Goal: Information Seeking & Learning: Learn about a topic

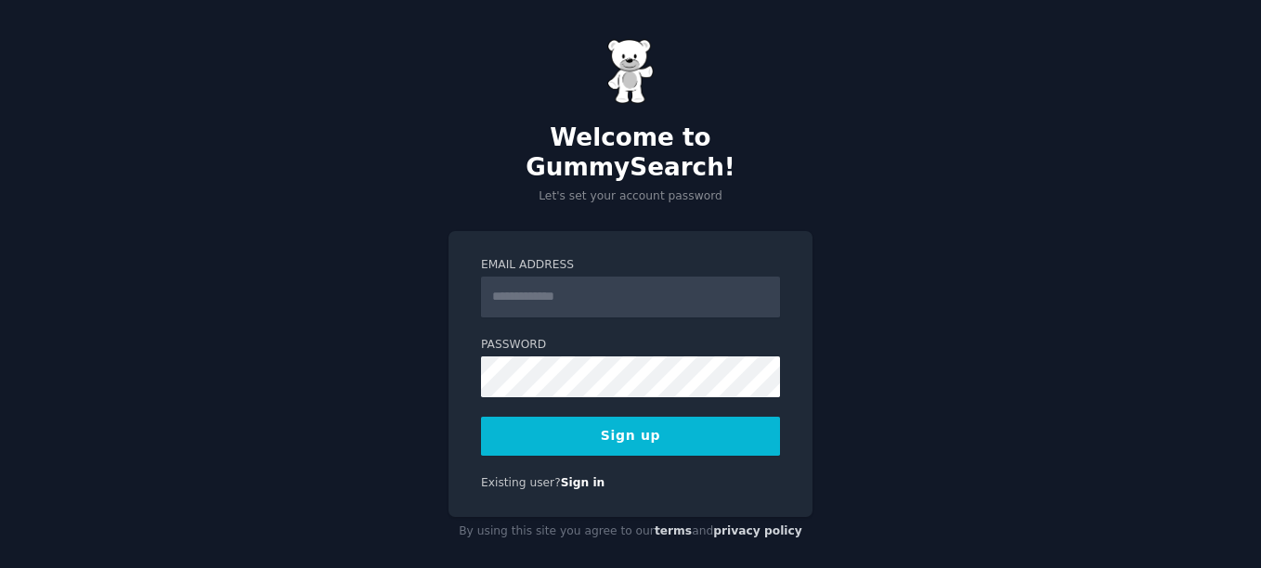
click at [645, 277] on input "Email Address" at bounding box center [630, 297] width 299 height 41
type input "**********"
click at [576, 418] on button "Sign up" at bounding box center [630, 436] width 299 height 39
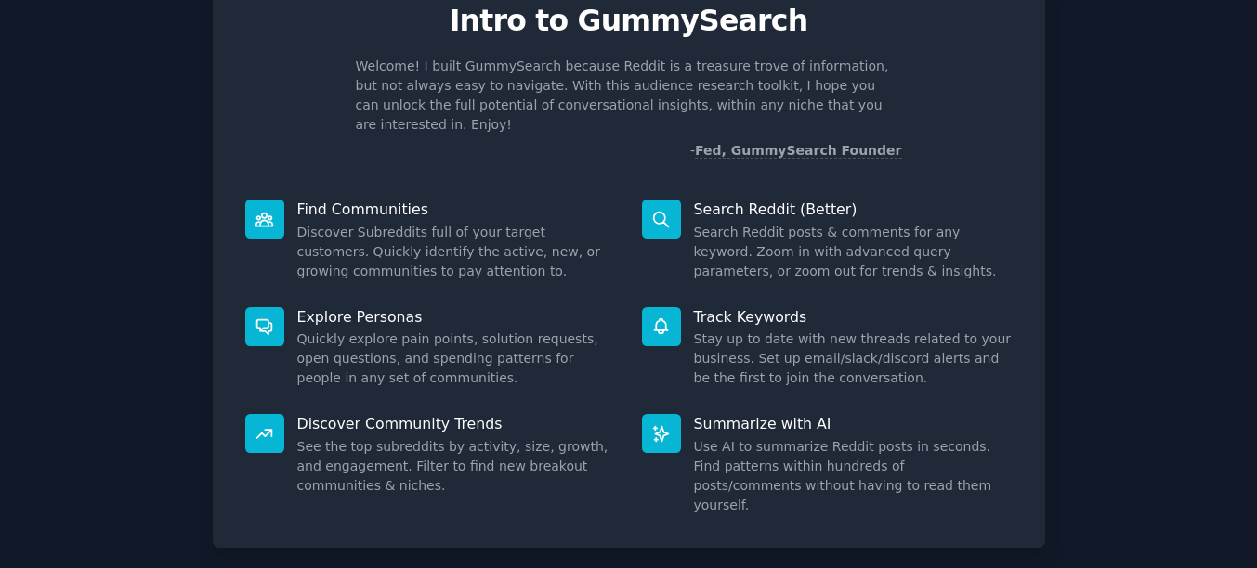
scroll to position [159, 0]
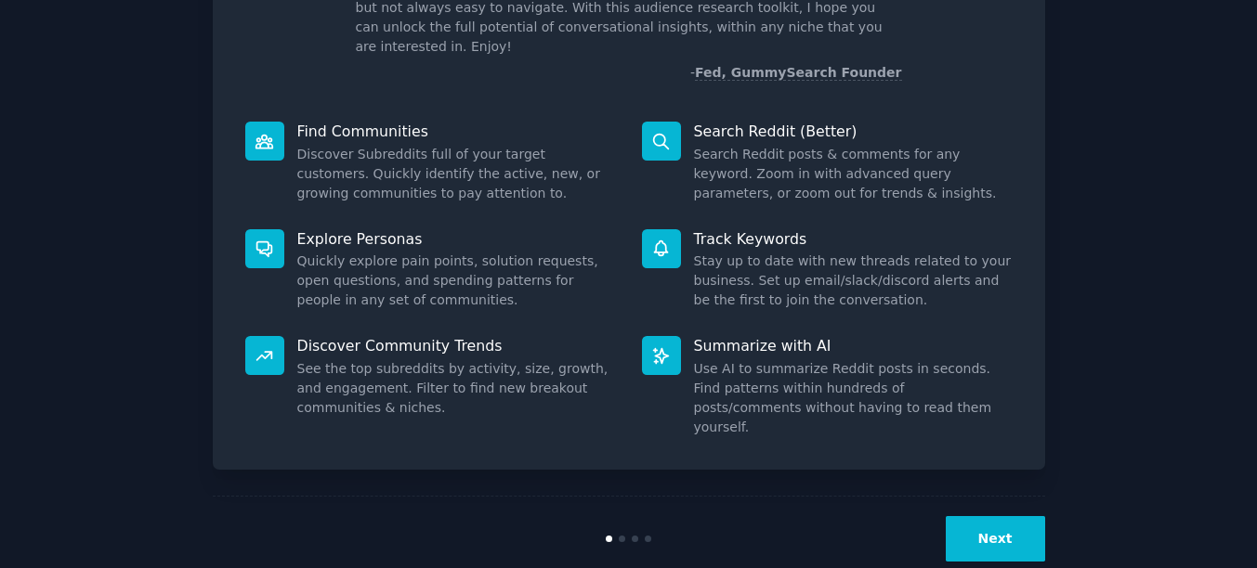
click at [992, 516] on button "Next" at bounding box center [994, 539] width 99 height 46
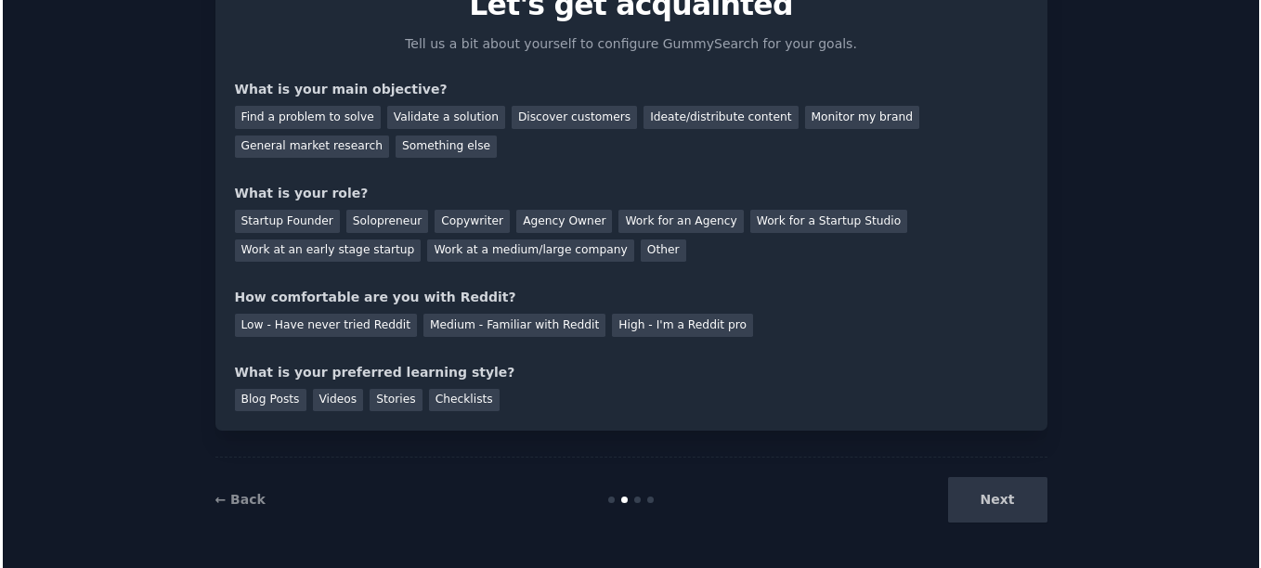
scroll to position [97, 0]
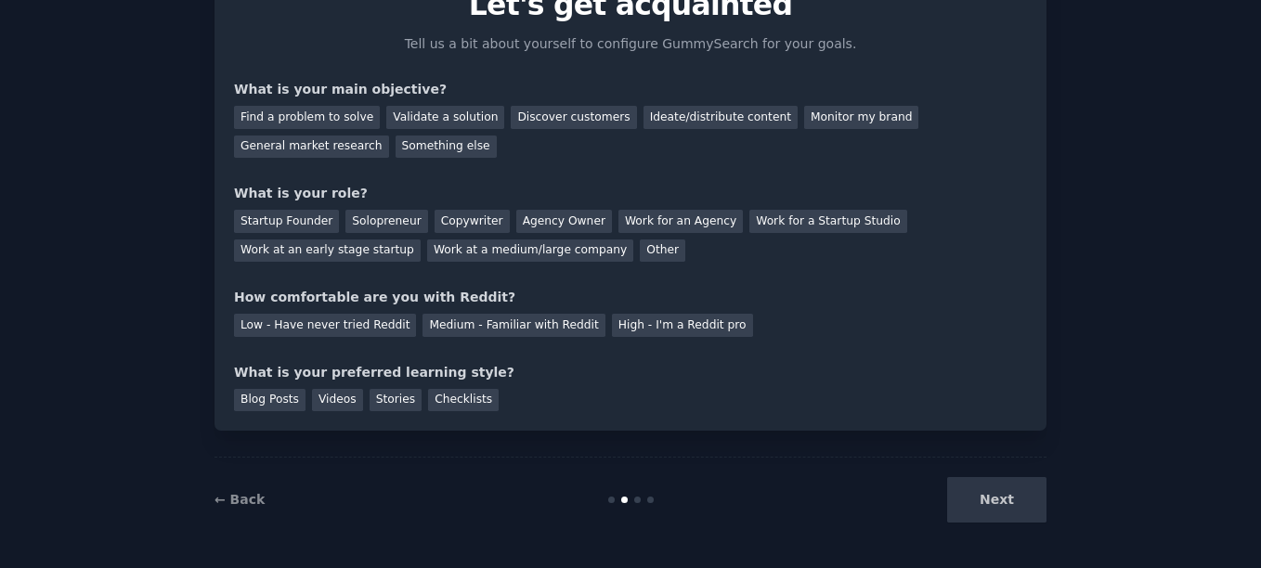
click at [994, 509] on div "Next" at bounding box center [908, 500] width 278 height 46
drag, startPoint x: 730, startPoint y: 371, endPoint x: 664, endPoint y: 376, distance: 66.2
click at [730, 371] on div "What is your preferred learning style?" at bounding box center [630, 373] width 793 height 20
click at [302, 226] on div "Startup Founder" at bounding box center [286, 221] width 105 height 23
click at [460, 321] on div "Medium - Familiar with Reddit" at bounding box center [514, 325] width 182 height 23
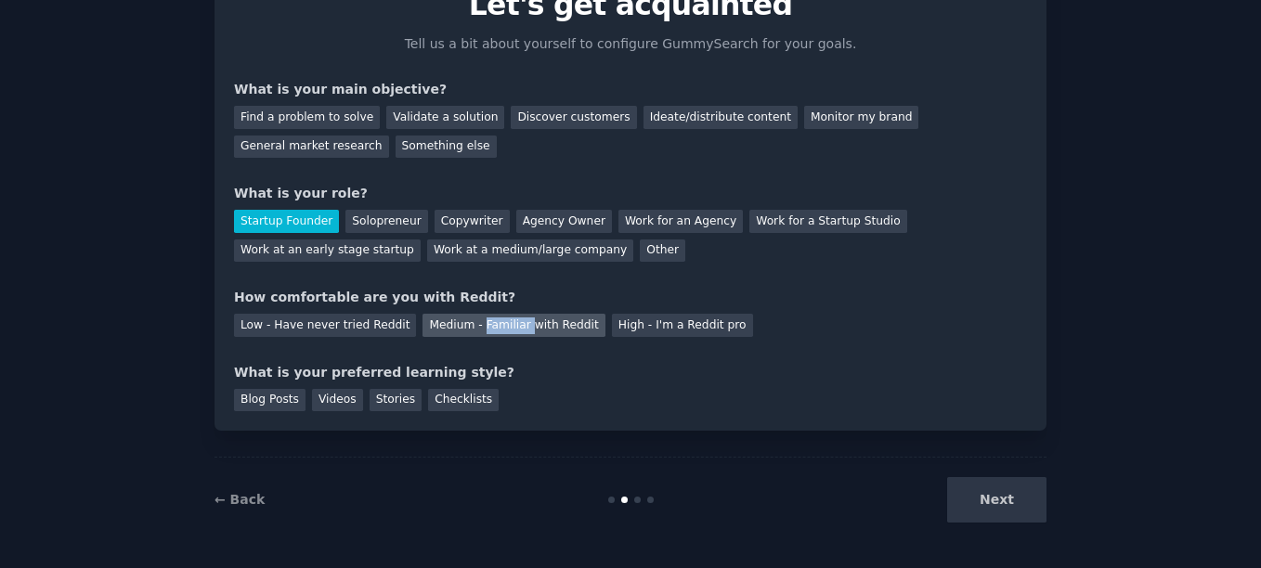
click at [460, 321] on div "Medium - Familiar with Reddit" at bounding box center [514, 325] width 182 height 23
drag, startPoint x: 460, startPoint y: 321, endPoint x: 539, endPoint y: 385, distance: 101.7
click at [539, 385] on div "Blog Posts Videos Stories Checklists" at bounding box center [630, 398] width 793 height 30
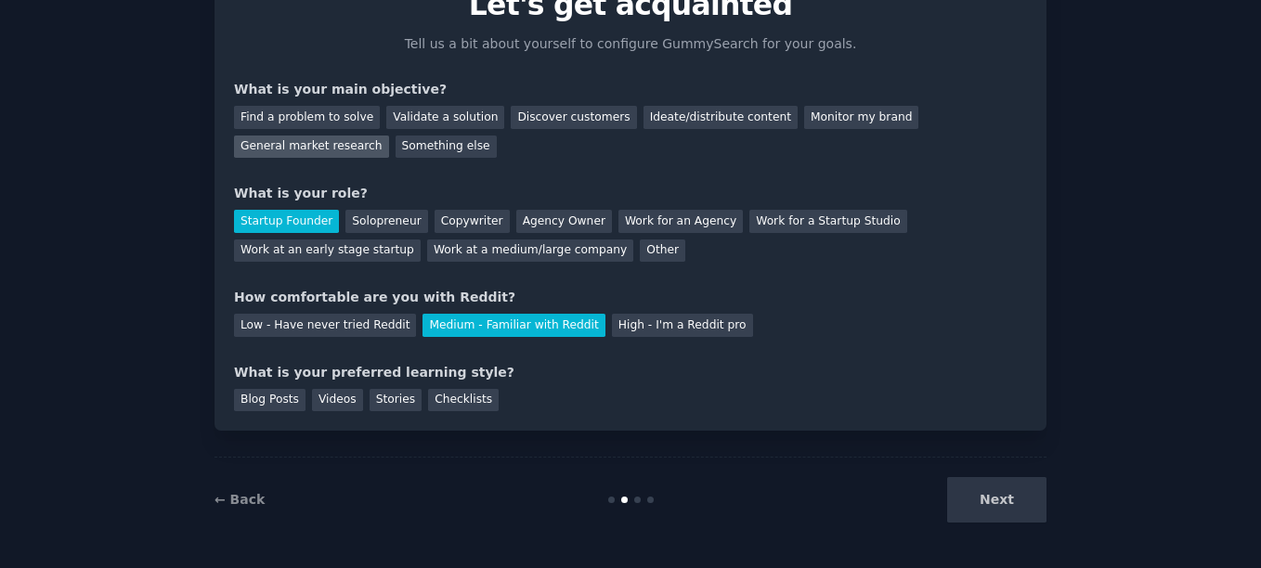
click at [389, 136] on div "General market research" at bounding box center [311, 147] width 155 height 23
click at [996, 501] on div "Next" at bounding box center [908, 500] width 278 height 46
click at [251, 495] on link "← Back" at bounding box center [240, 499] width 50 height 15
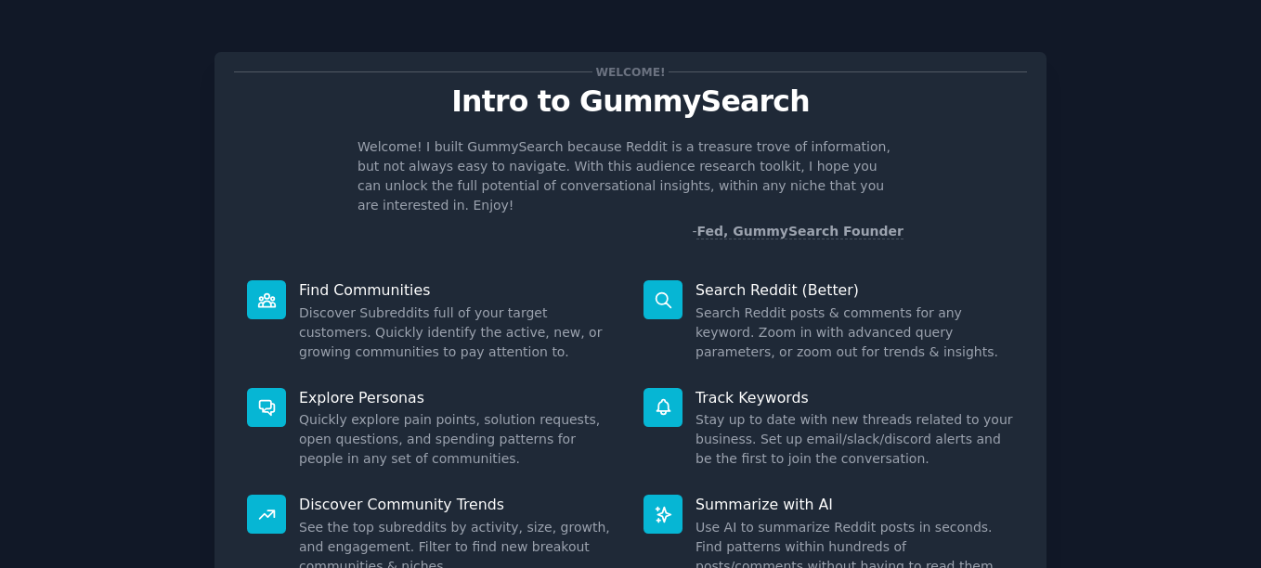
click at [253, 280] on div at bounding box center [266, 299] width 39 height 39
drag, startPoint x: 306, startPoint y: 278, endPoint x: 332, endPoint y: 281, distance: 25.3
click at [308, 280] on p "Find Communities" at bounding box center [458, 290] width 319 height 20
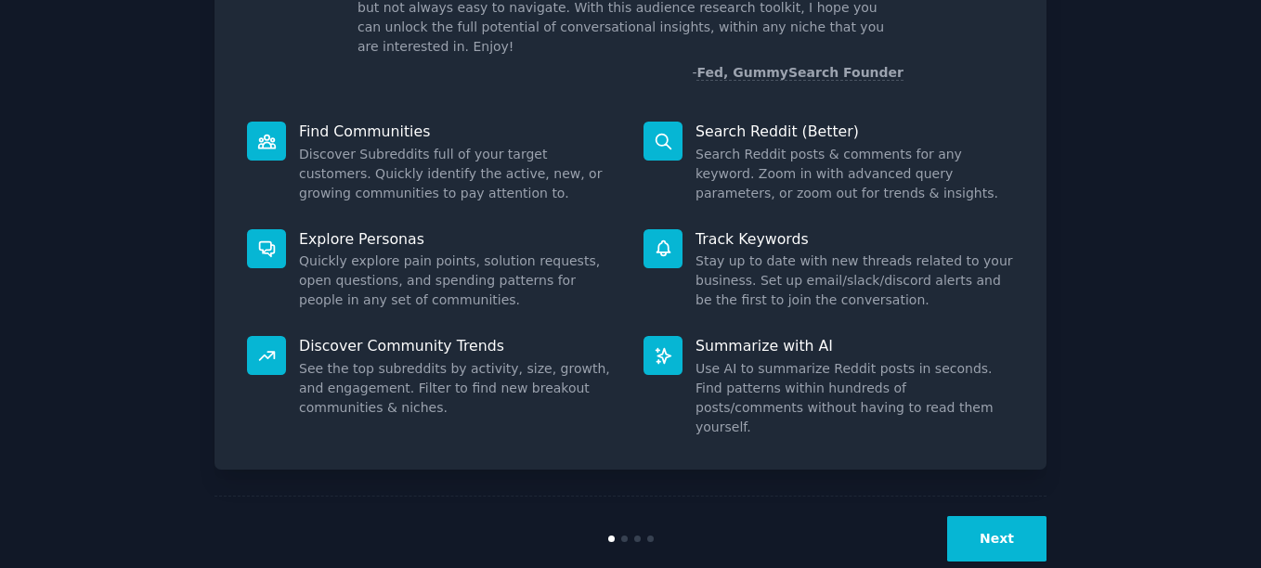
click at [988, 516] on button "Next" at bounding box center [996, 539] width 99 height 46
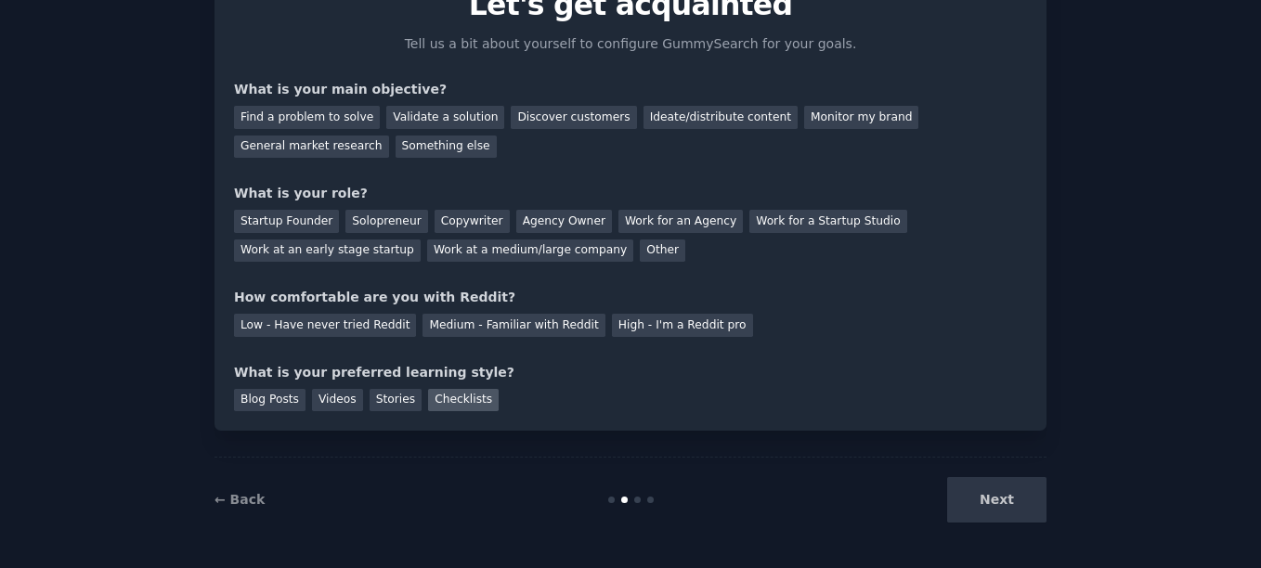
click at [452, 404] on div "Checklists" at bounding box center [463, 400] width 71 height 23
click at [621, 330] on div "High - I'm a Reddit pro" at bounding box center [682, 325] width 141 height 23
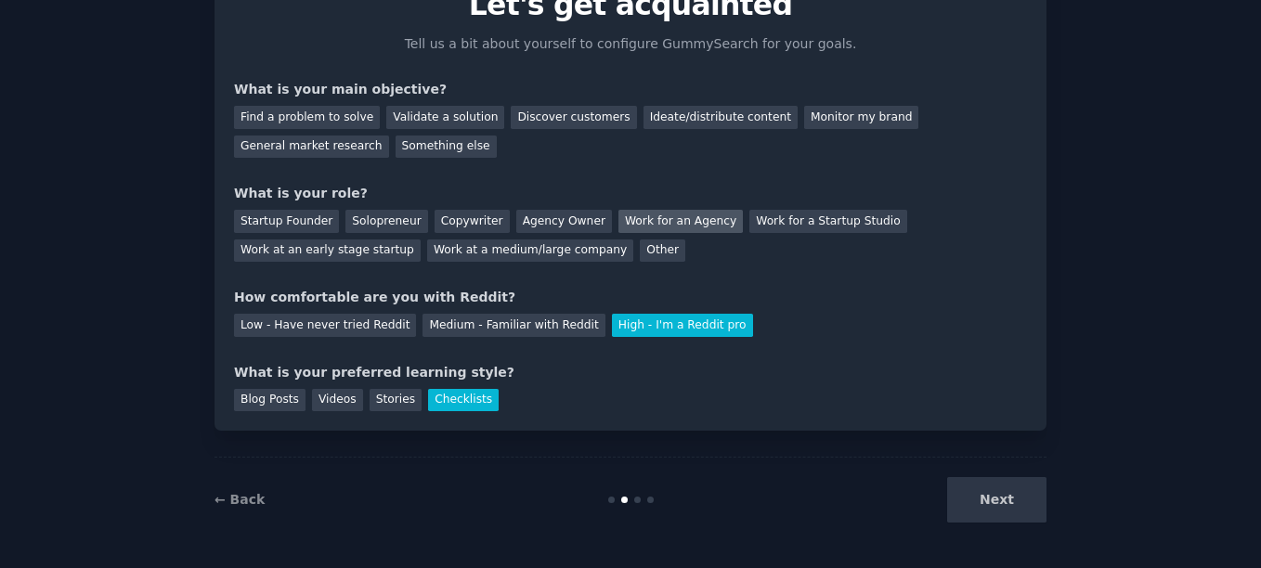
click at [681, 220] on div "Work for an Agency" at bounding box center [681, 221] width 124 height 23
click at [640, 248] on div "Other" at bounding box center [663, 251] width 46 height 23
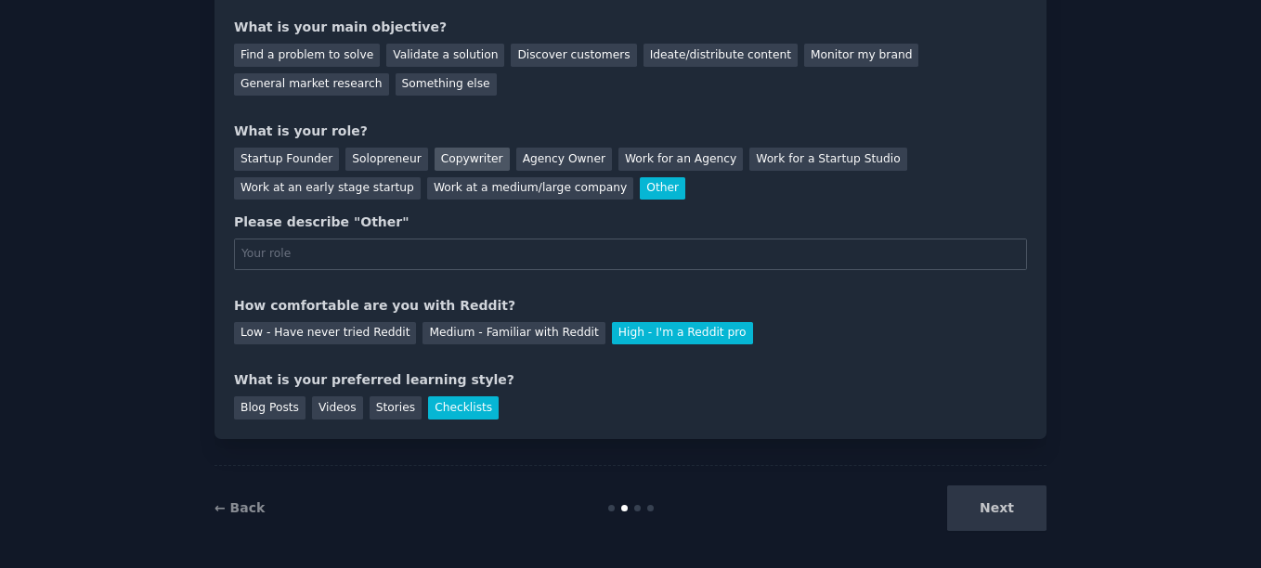
click at [452, 150] on div "Copywriter" at bounding box center [472, 159] width 75 height 23
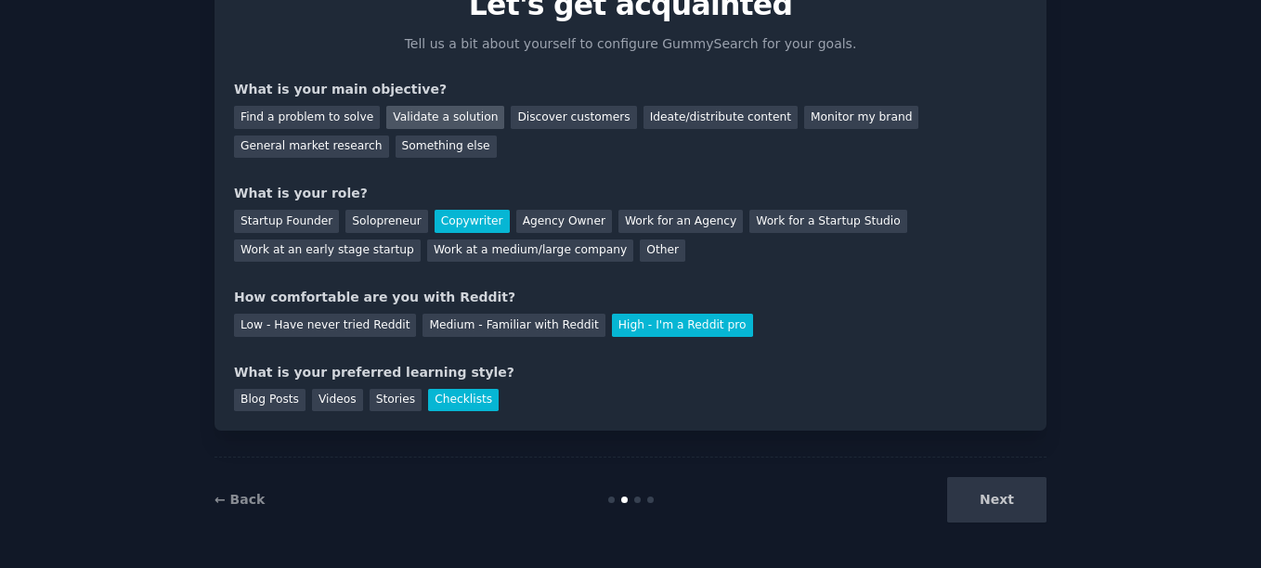
click at [440, 123] on div "Validate a solution" at bounding box center [445, 117] width 118 height 23
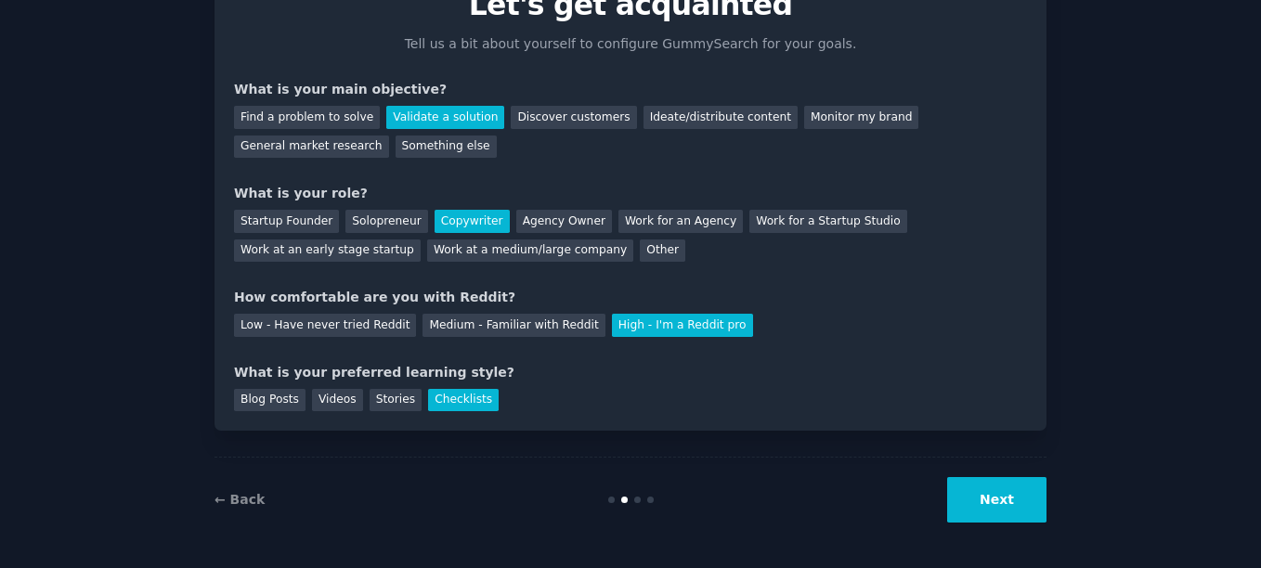
click at [1011, 501] on button "Next" at bounding box center [996, 500] width 99 height 46
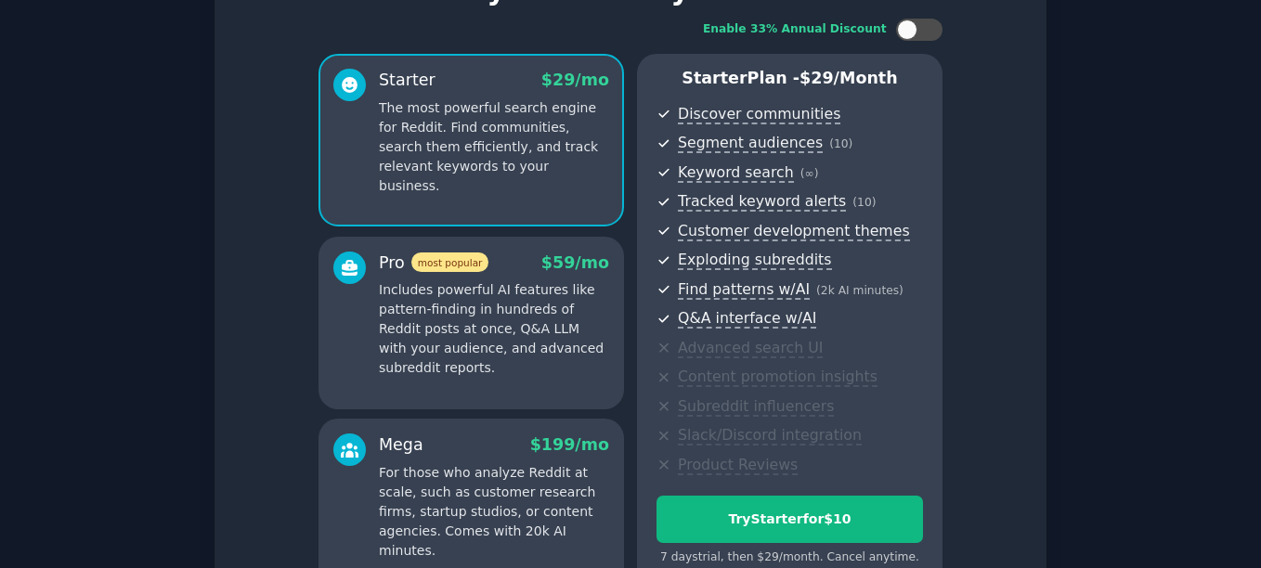
scroll to position [313, 0]
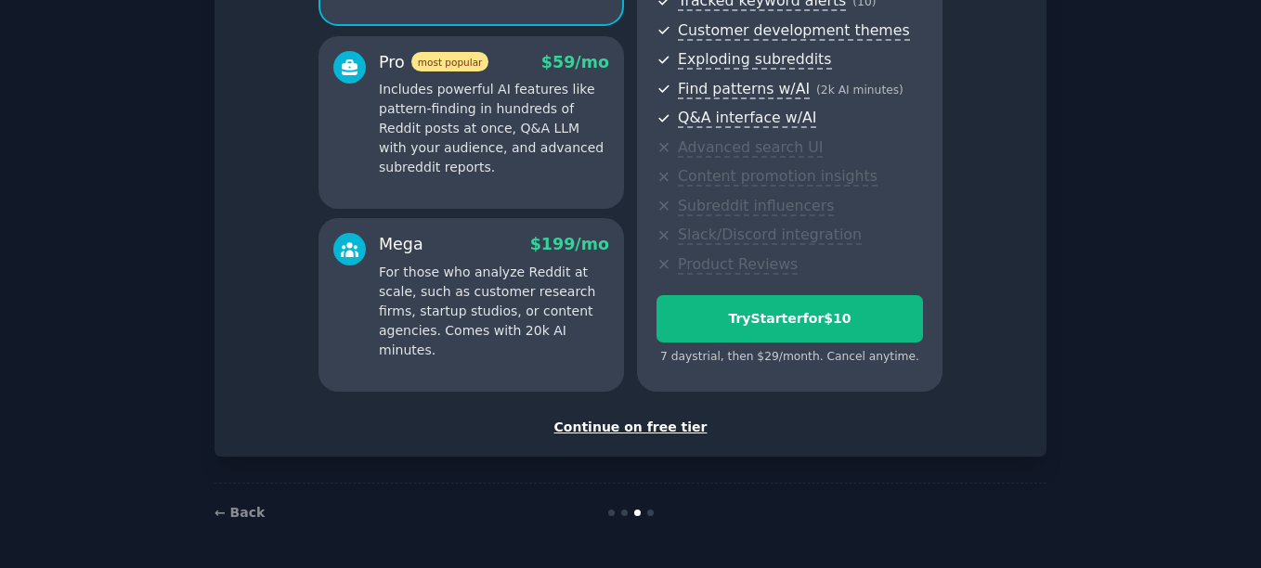
click at [671, 426] on div "Continue on free tier" at bounding box center [630, 428] width 793 height 20
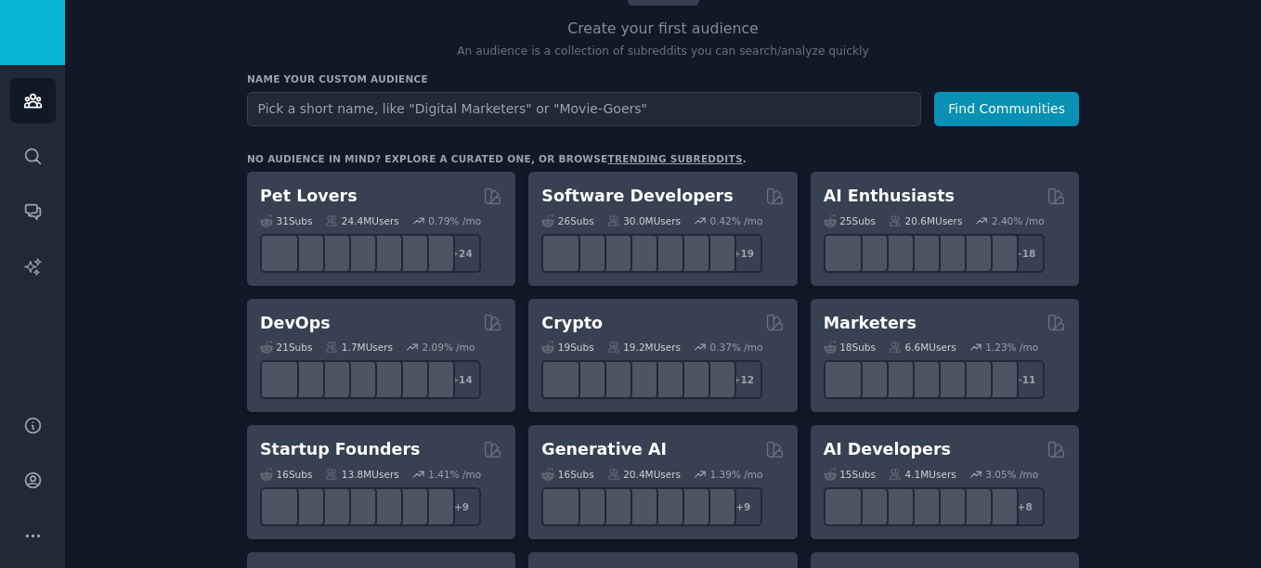
scroll to position [186, 0]
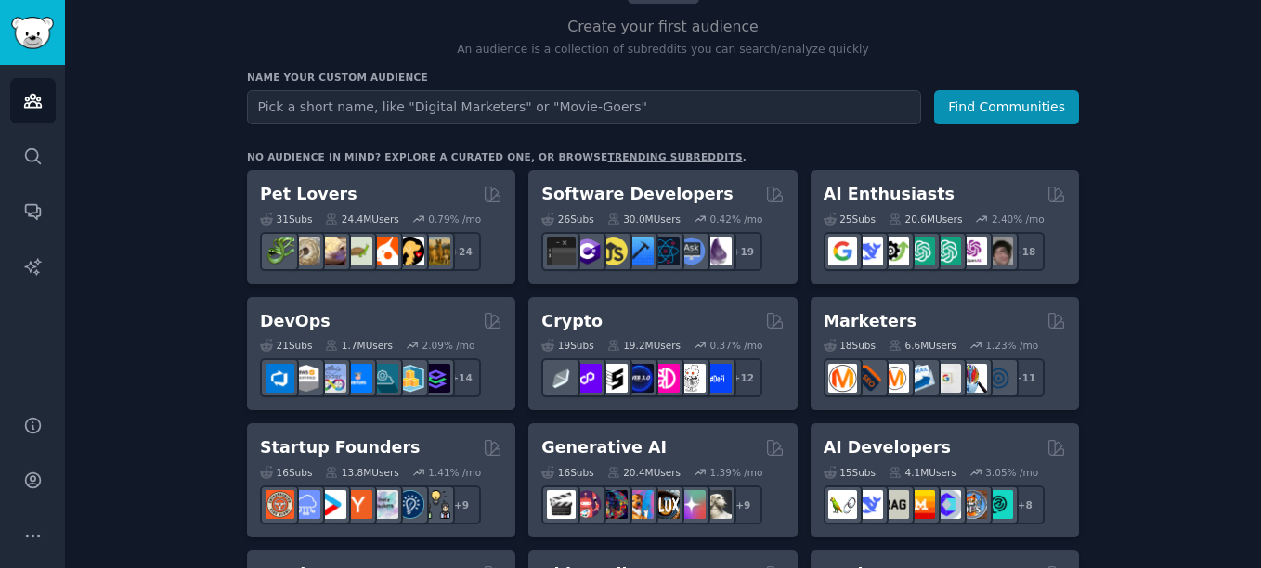
click at [430, 444] on div "Startup Founders Curated by GummySearch" at bounding box center [381, 447] width 242 height 23
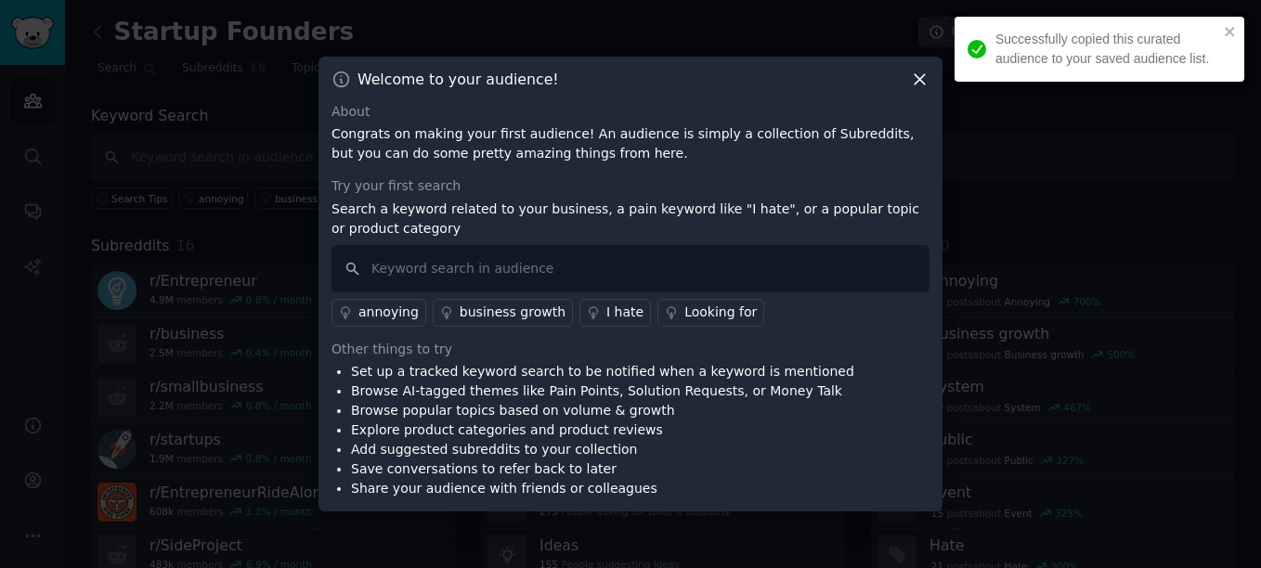
click at [925, 81] on icon at bounding box center [920, 80] width 20 height 20
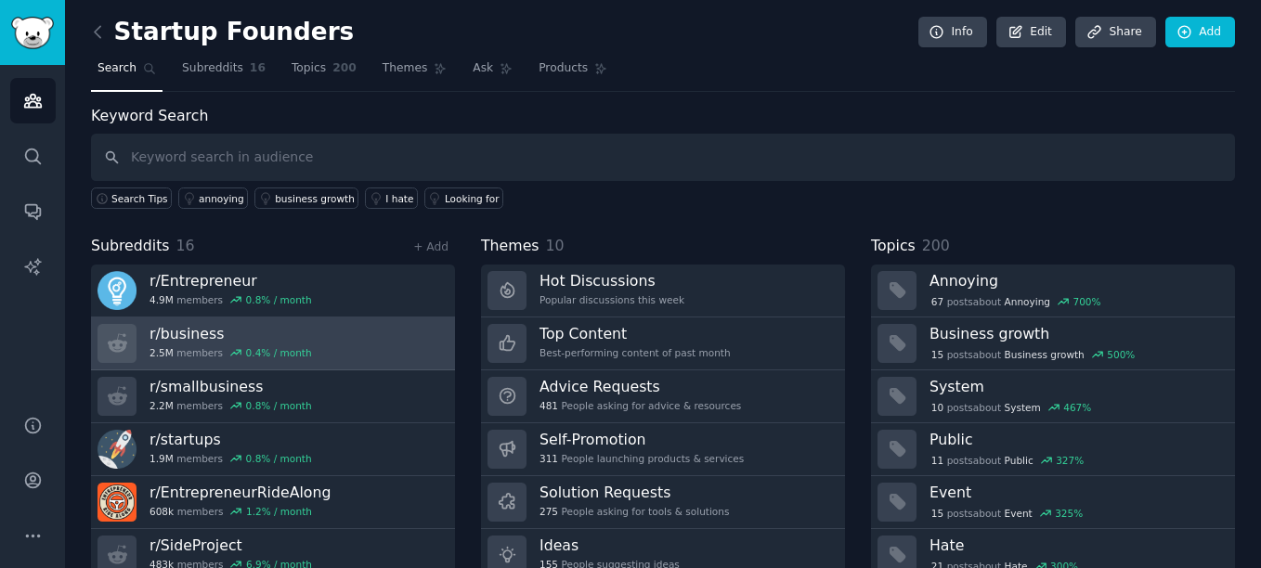
click at [182, 340] on h3 "r/ business" at bounding box center [231, 334] width 163 height 20
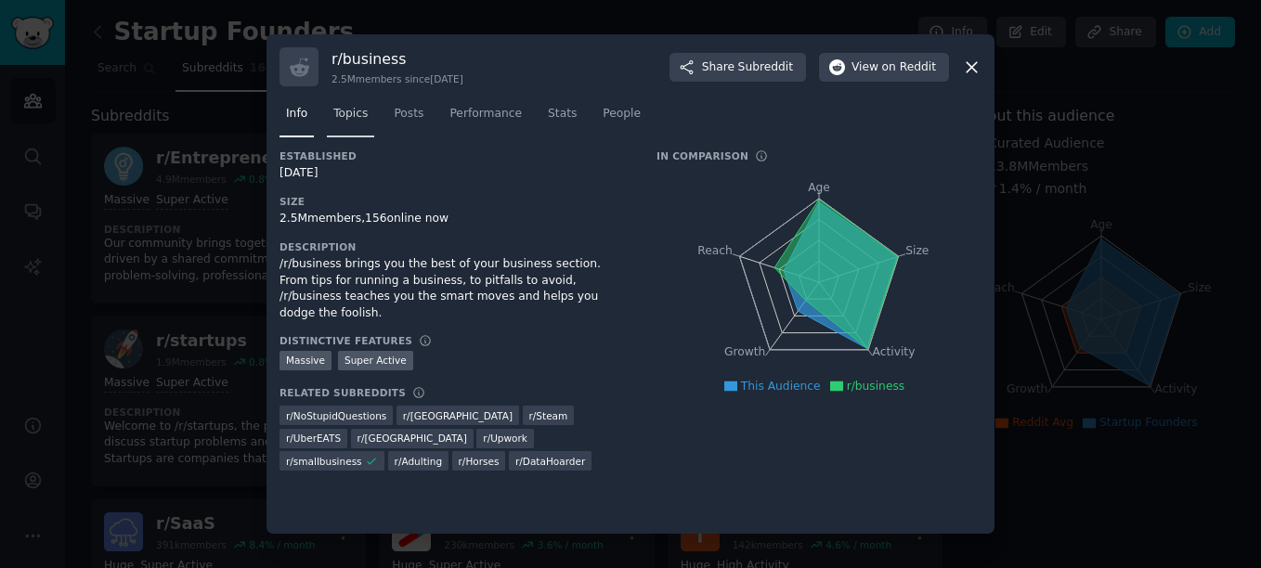
click at [369, 115] on link "Topics" at bounding box center [350, 118] width 47 height 38
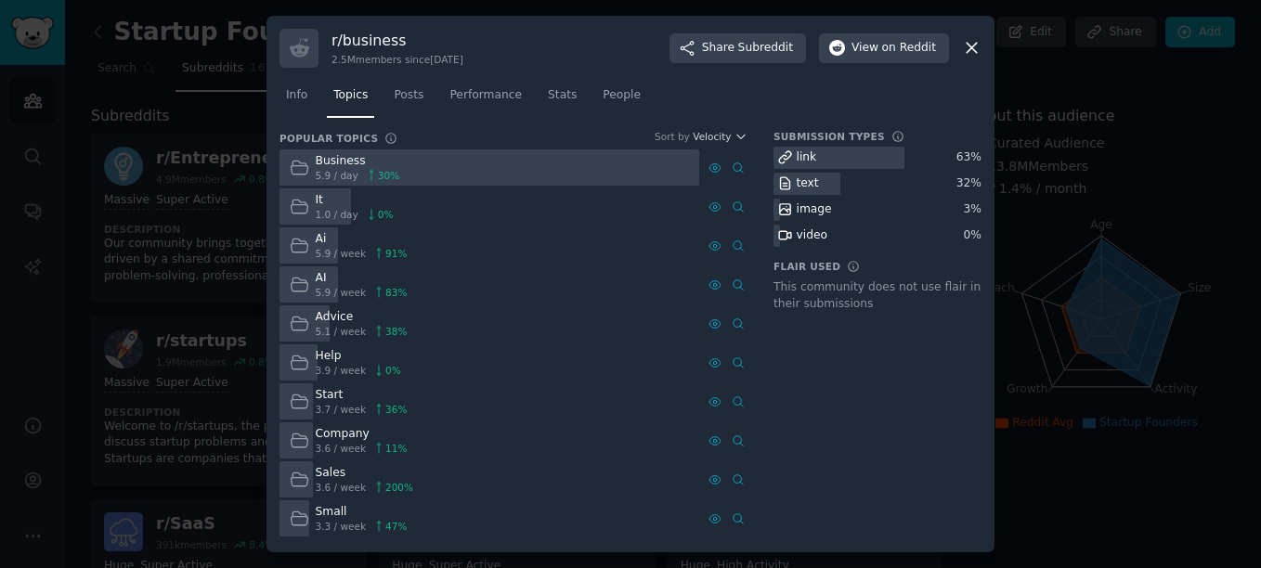
click at [970, 51] on icon at bounding box center [972, 49] width 10 height 10
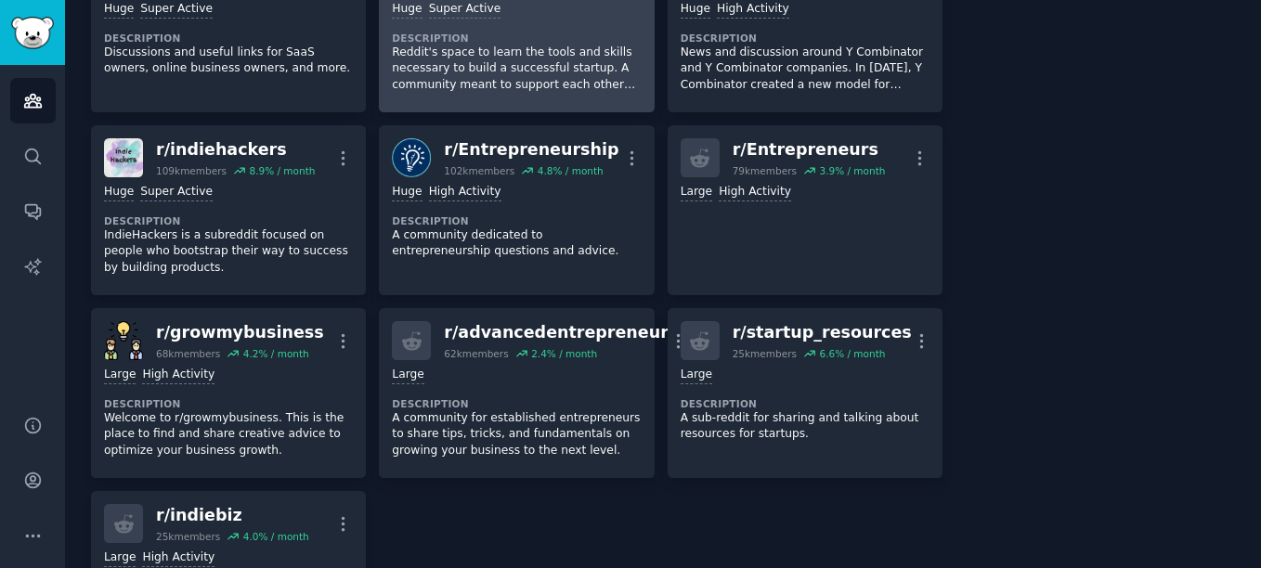
scroll to position [279, 0]
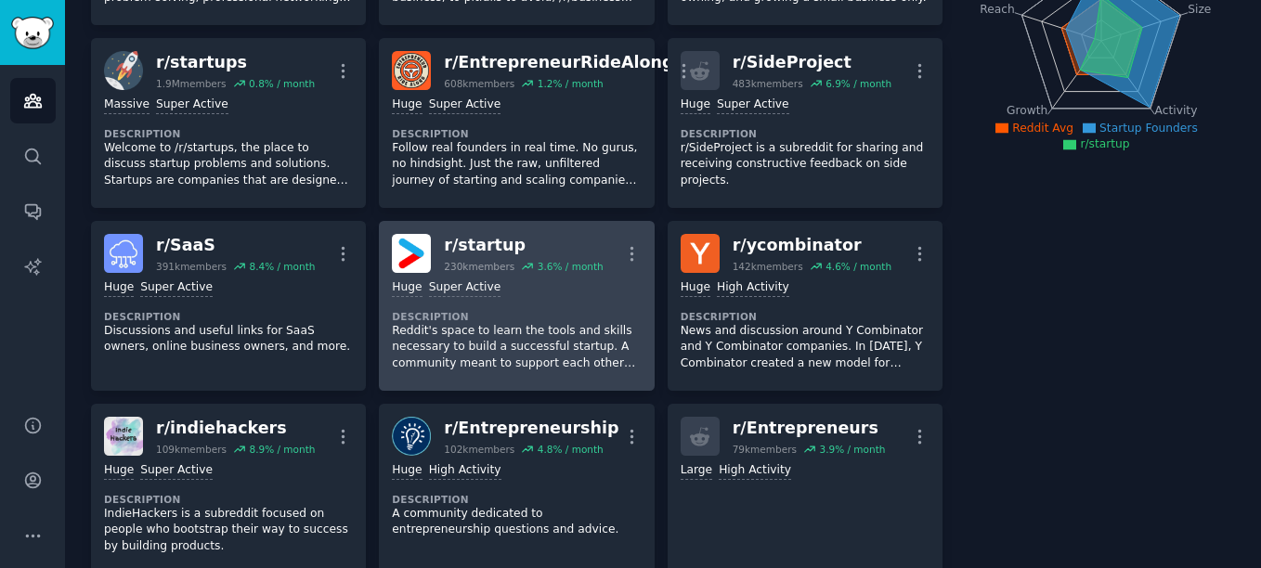
click at [485, 237] on div "r/ startup" at bounding box center [523, 245] width 159 height 23
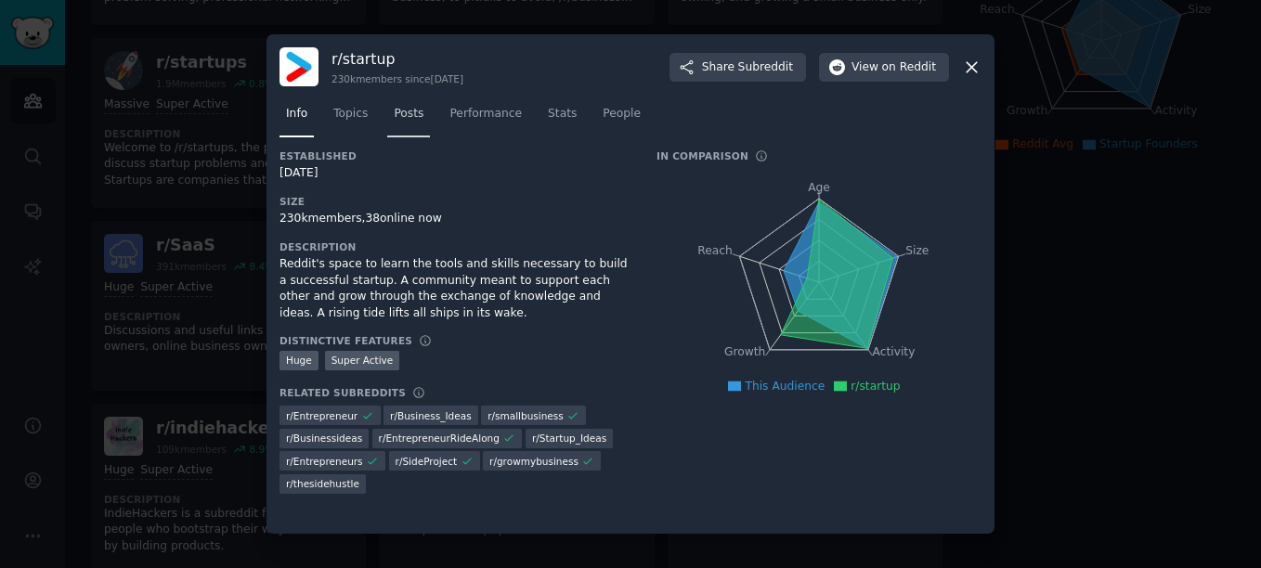
click at [394, 114] on span "Posts" at bounding box center [409, 114] width 30 height 17
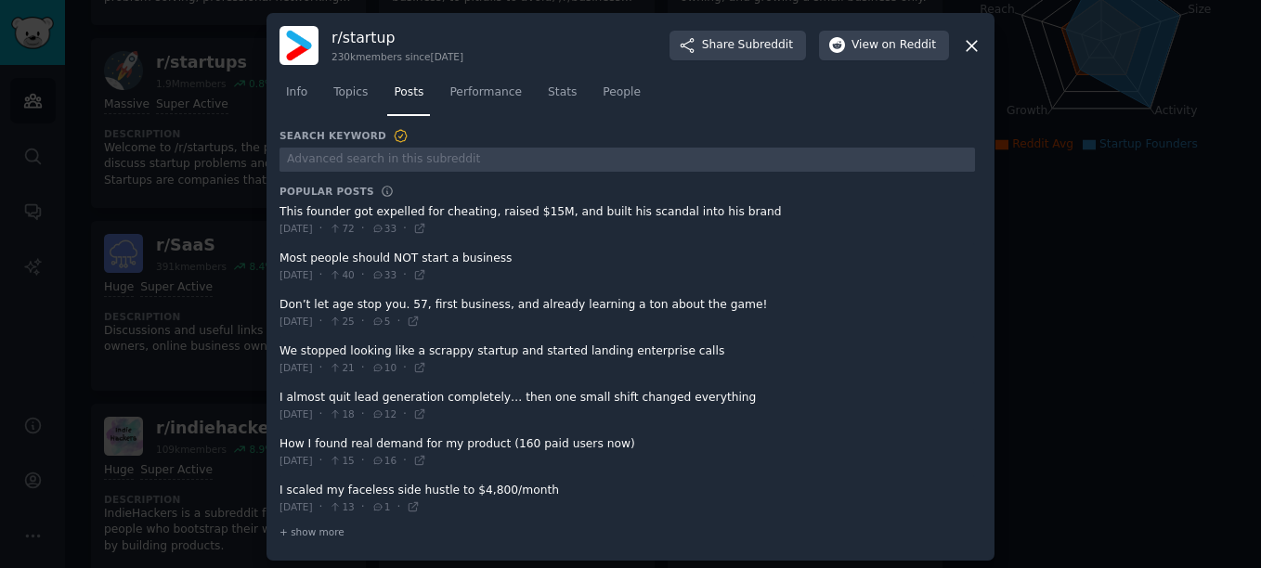
click at [971, 44] on icon at bounding box center [972, 46] width 10 height 10
